Goal: Information Seeking & Learning: Compare options

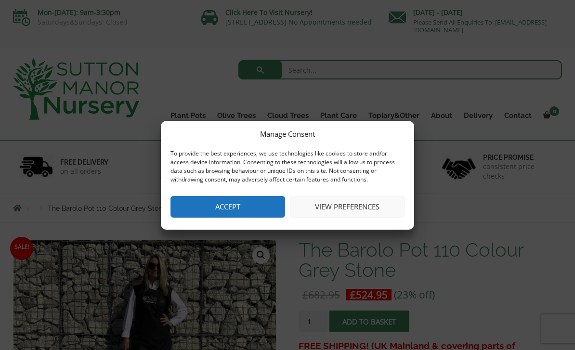
click at [246, 212] on button "Accept" at bounding box center [227, 207] width 115 height 22
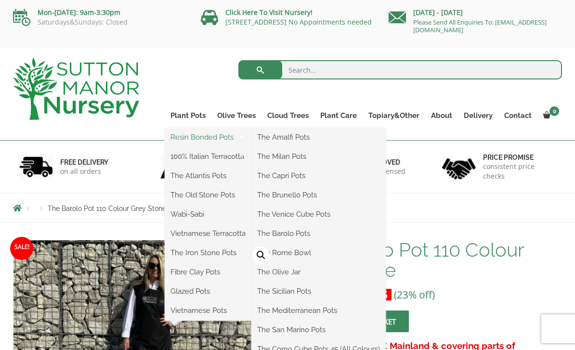
click at [192, 140] on link "Resin Bonded Pots" at bounding box center [208, 137] width 87 height 14
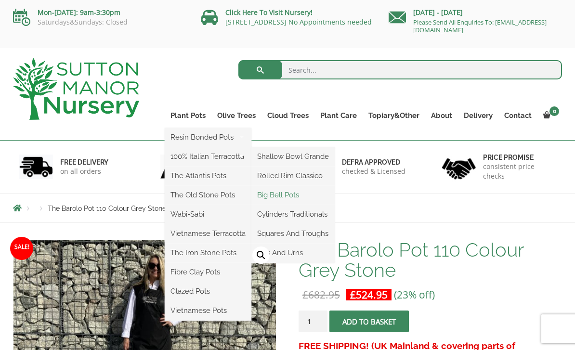
click at [288, 199] on link "Big Bell Pots" at bounding box center [292, 195] width 83 height 14
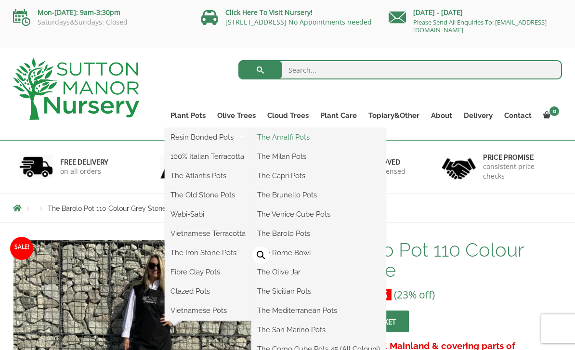
click at [297, 137] on link "The Amalfi Pots" at bounding box center [318, 137] width 134 height 14
